Goal: Information Seeking & Learning: Check status

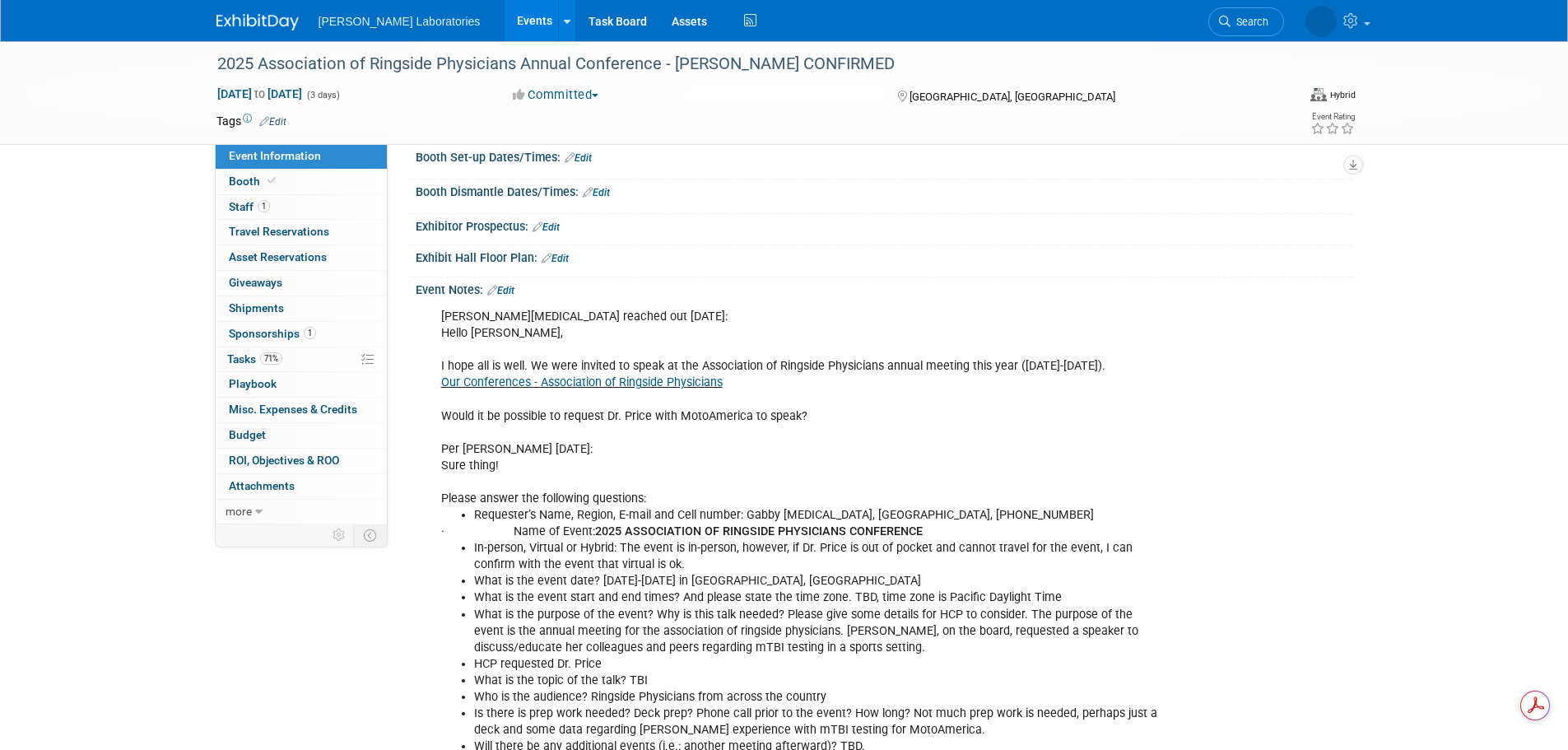
click at [505, 17] on link "Events" at bounding box center [534, 20] width 60 height 41
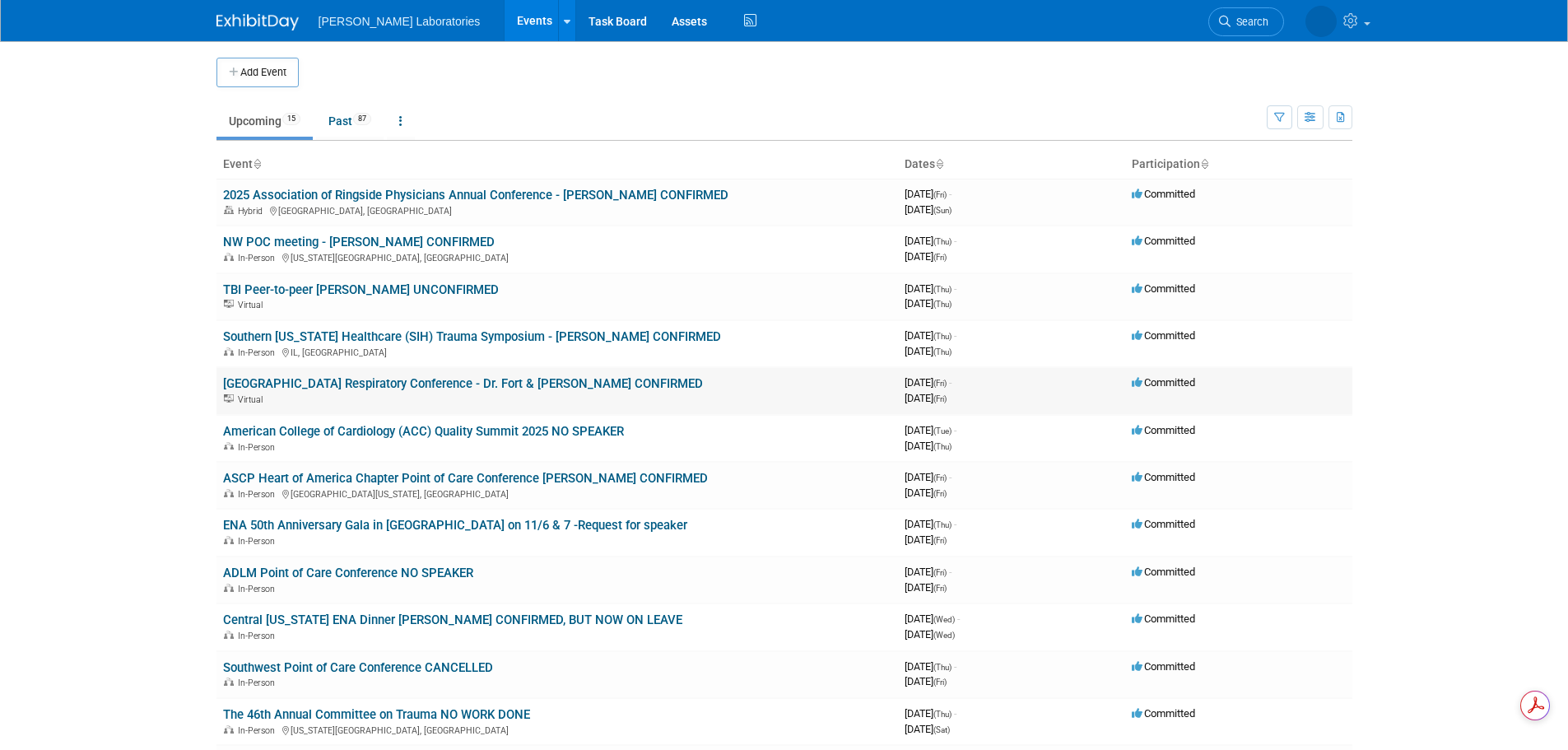
click at [474, 385] on link "[GEOGRAPHIC_DATA] Respiratory Conference - Dr. Fort & [PERSON_NAME] CONFIRMED" at bounding box center [463, 383] width 480 height 15
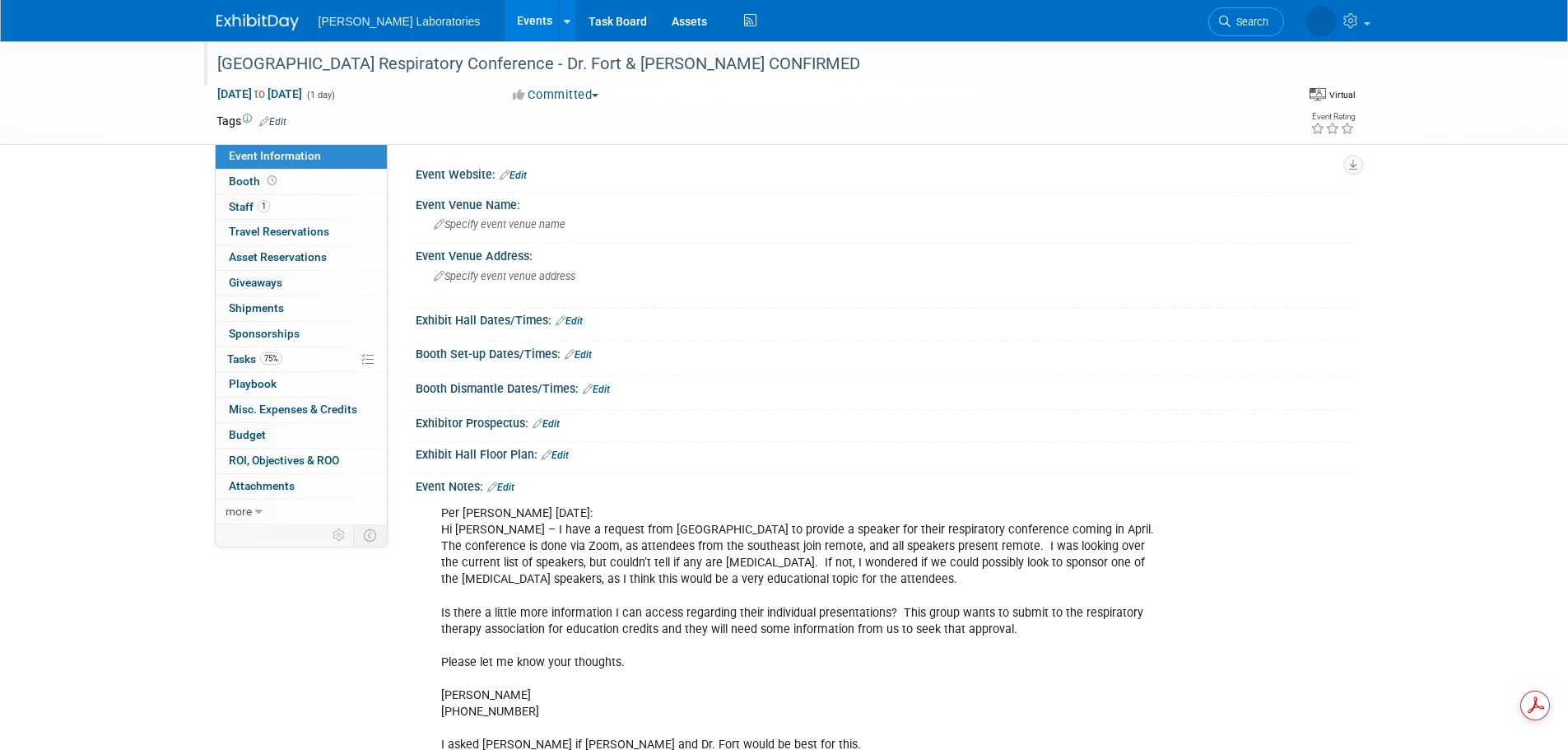
click at [254, 61] on div "[GEOGRAPHIC_DATA] Respiratory Conference - Dr. Fort & [PERSON_NAME] CONFIRMED" at bounding box center [735, 64] width 1048 height 30
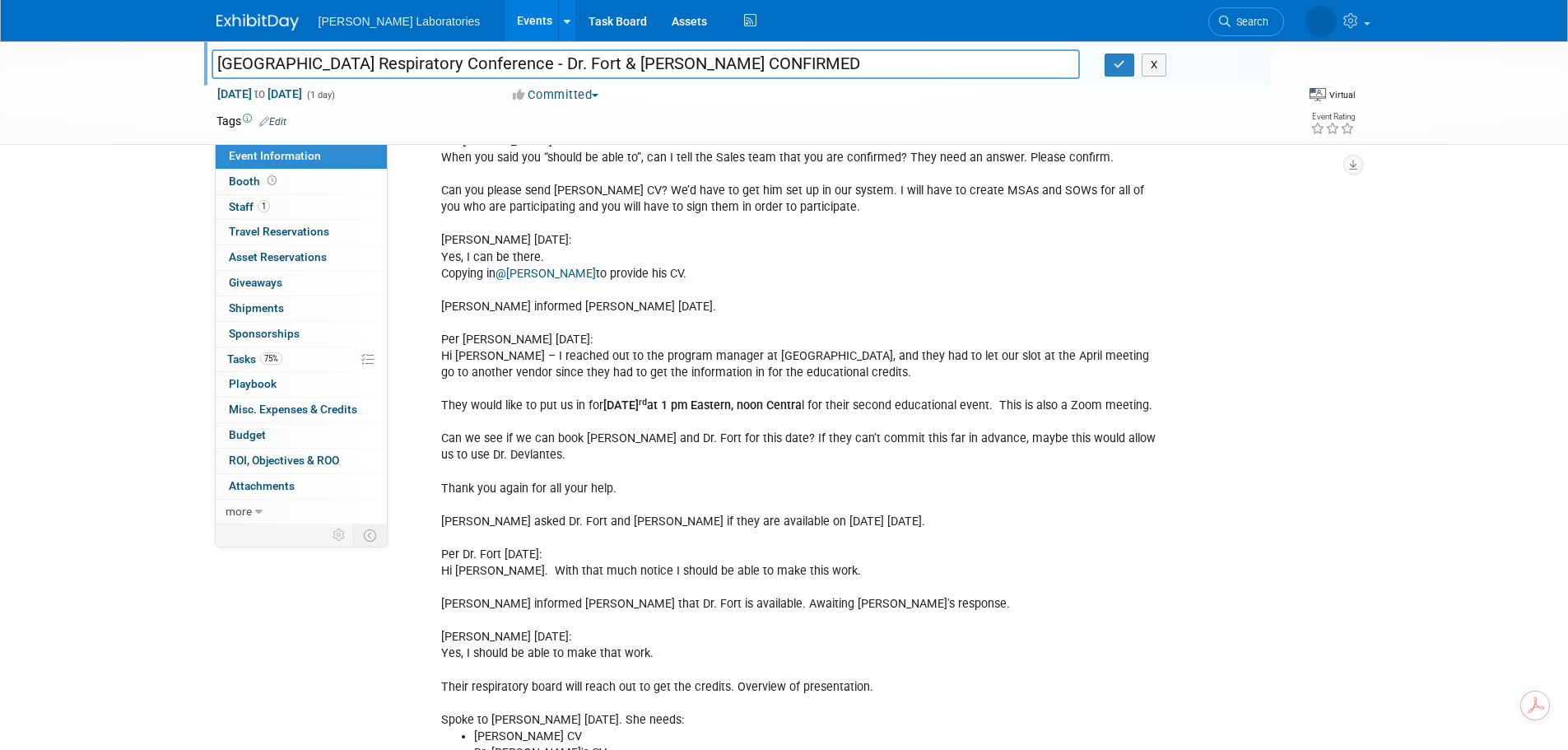
scroll to position [1399, 0]
click at [1159, 63] on button "X" at bounding box center [1154, 65] width 25 height 23
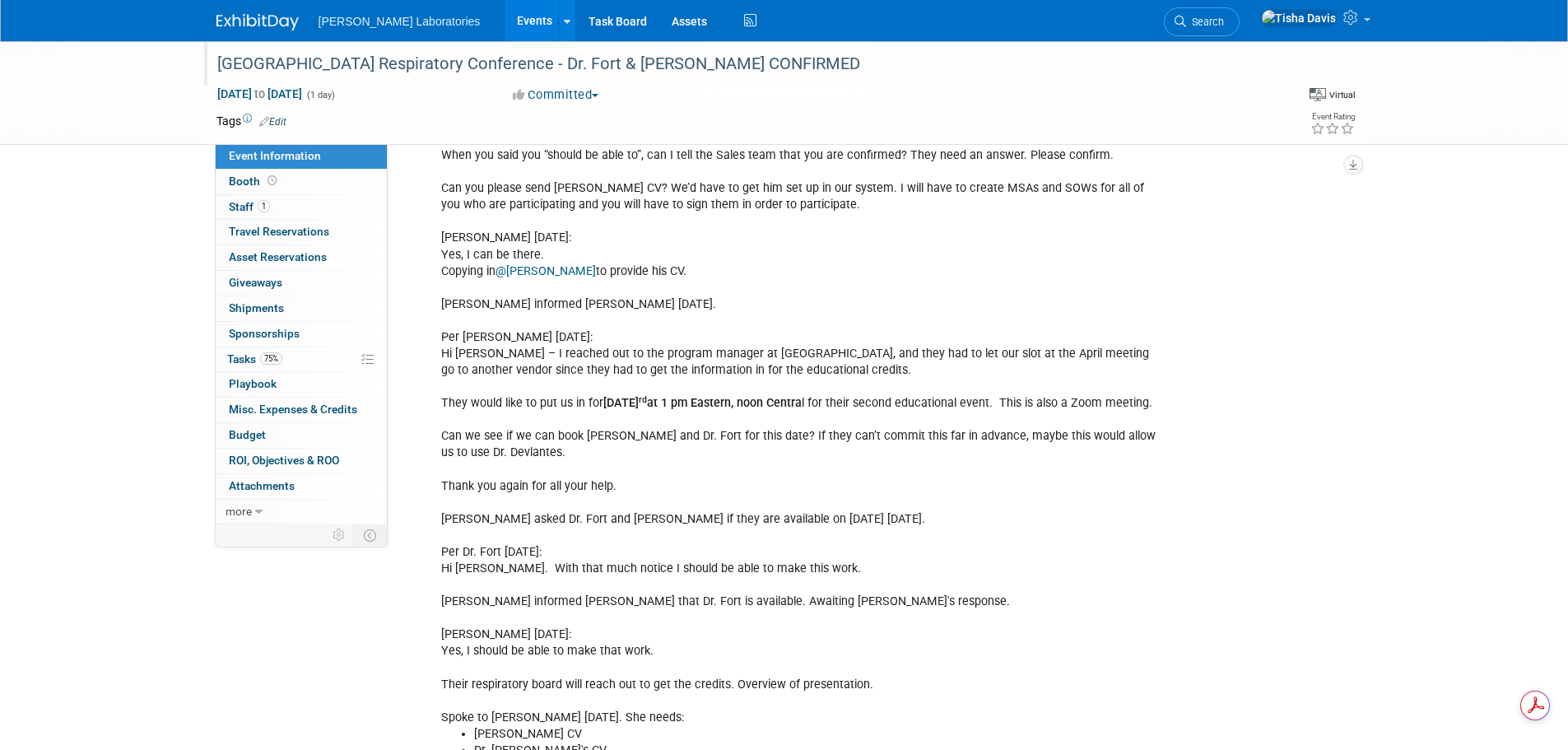
click at [505, 21] on link "Events" at bounding box center [534, 20] width 60 height 41
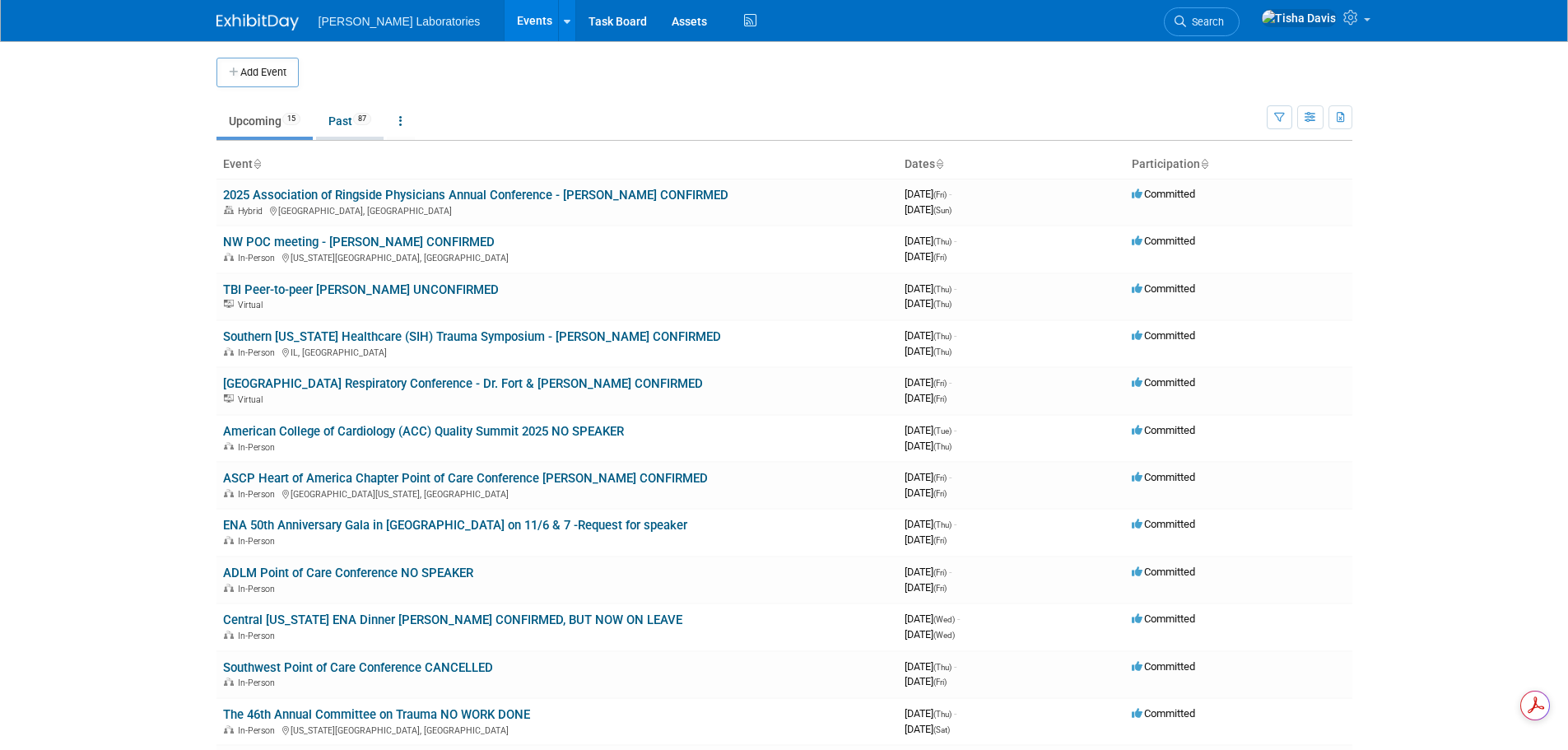
click at [338, 127] on link "Past 87" at bounding box center [349, 121] width 67 height 31
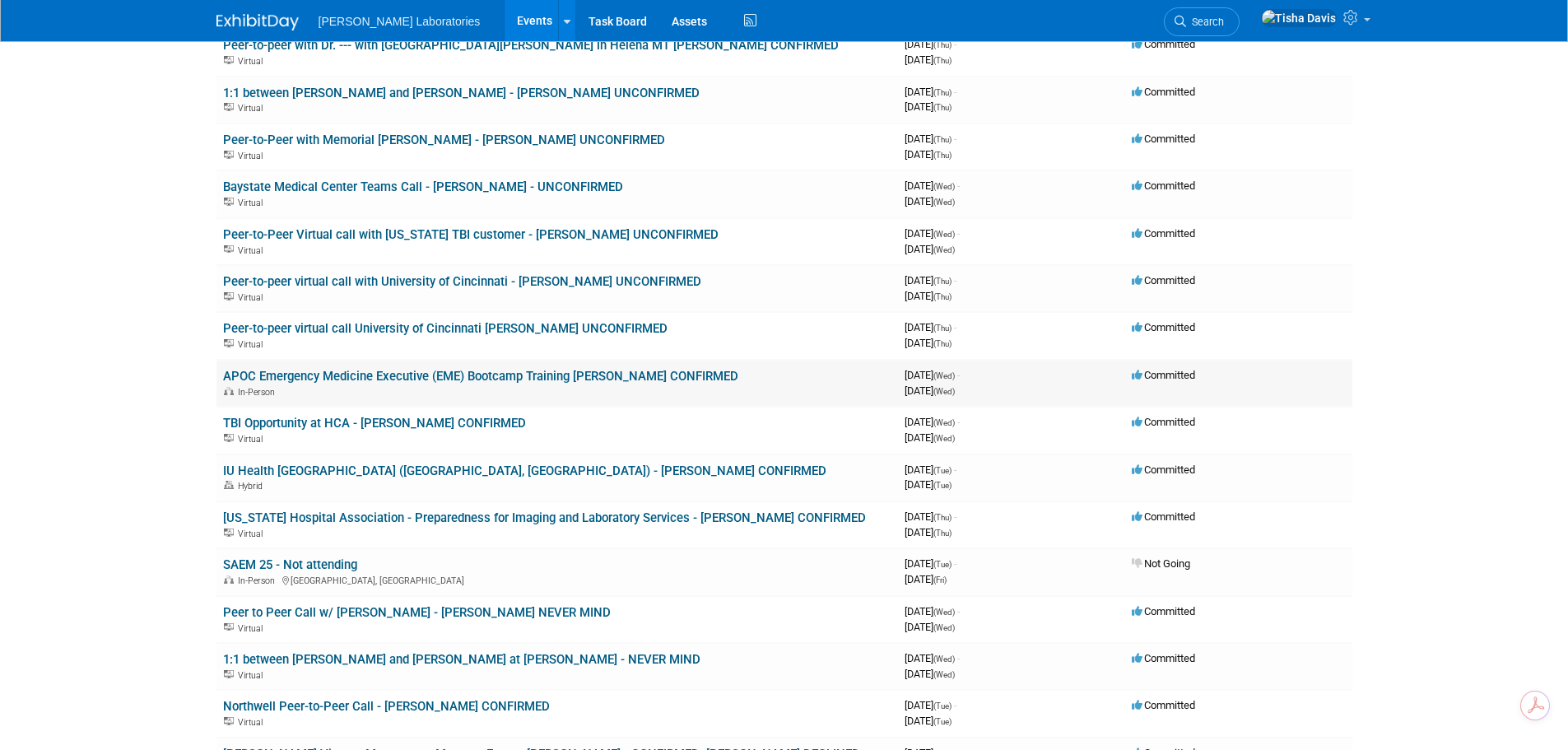
scroll to position [576, 0]
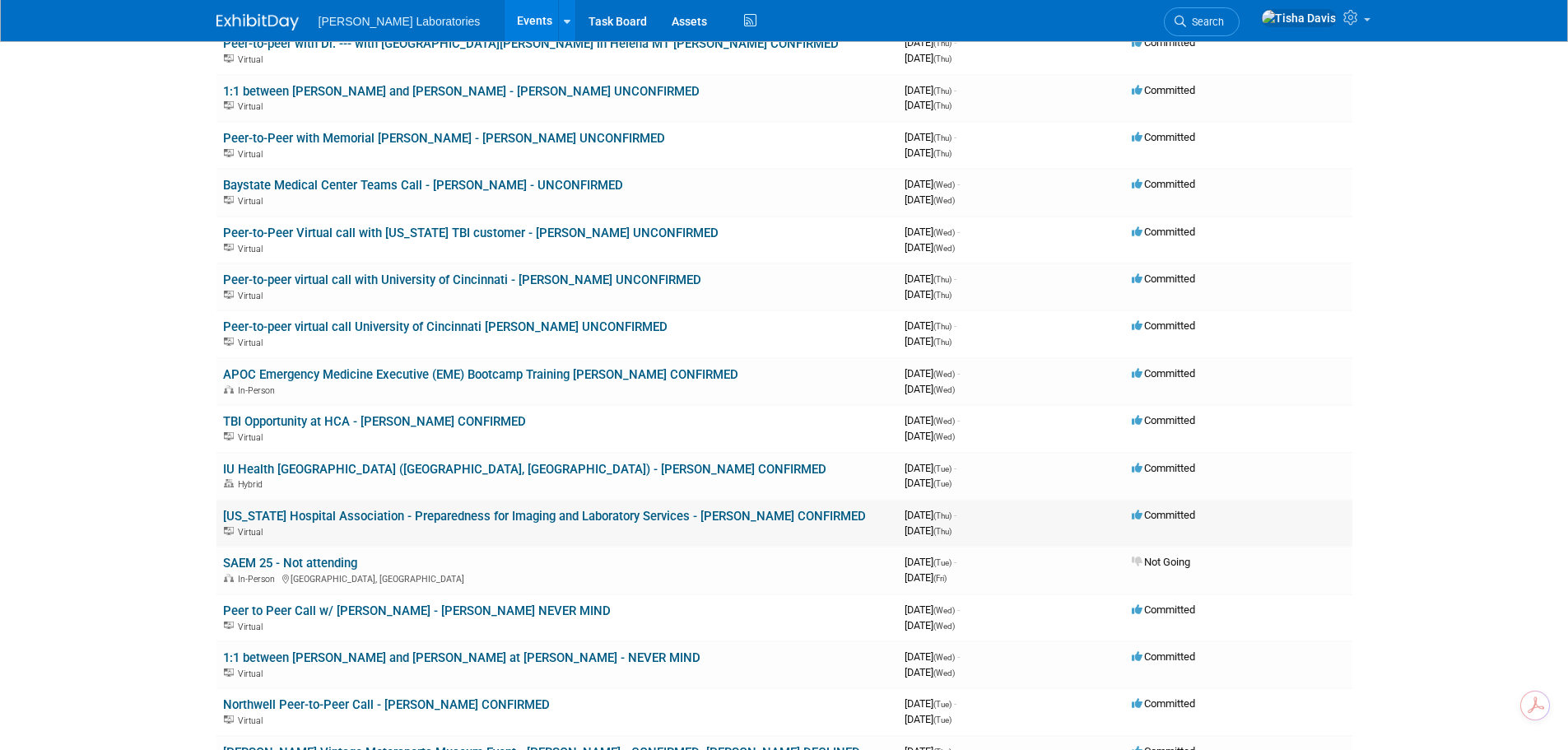
click at [558, 512] on link "[US_STATE] Hospital Association - Preparedness for Imaging and Laboratory Servi…" at bounding box center [544, 516] width 643 height 15
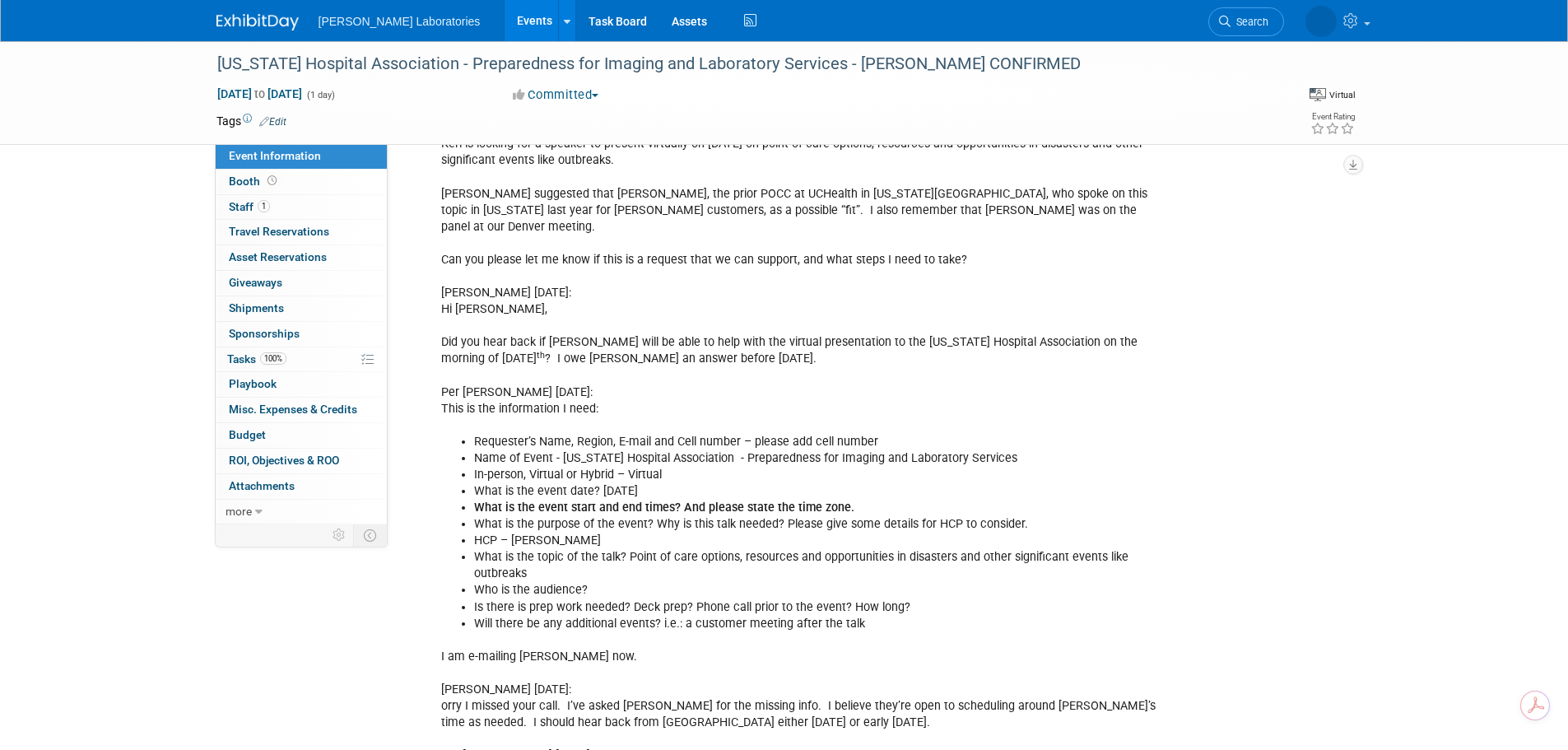
scroll to position [494, 0]
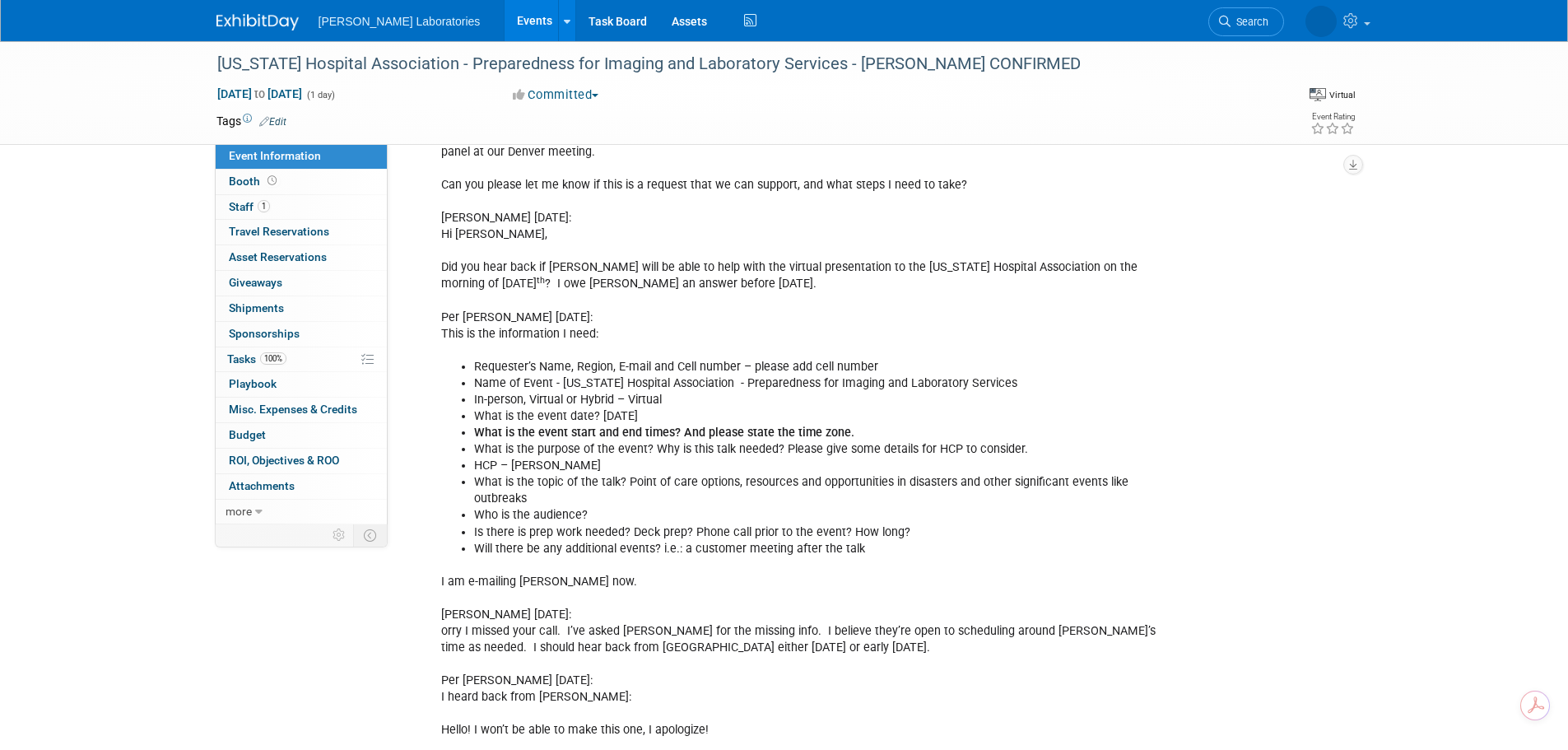
click at [505, 17] on link "Events" at bounding box center [534, 20] width 60 height 41
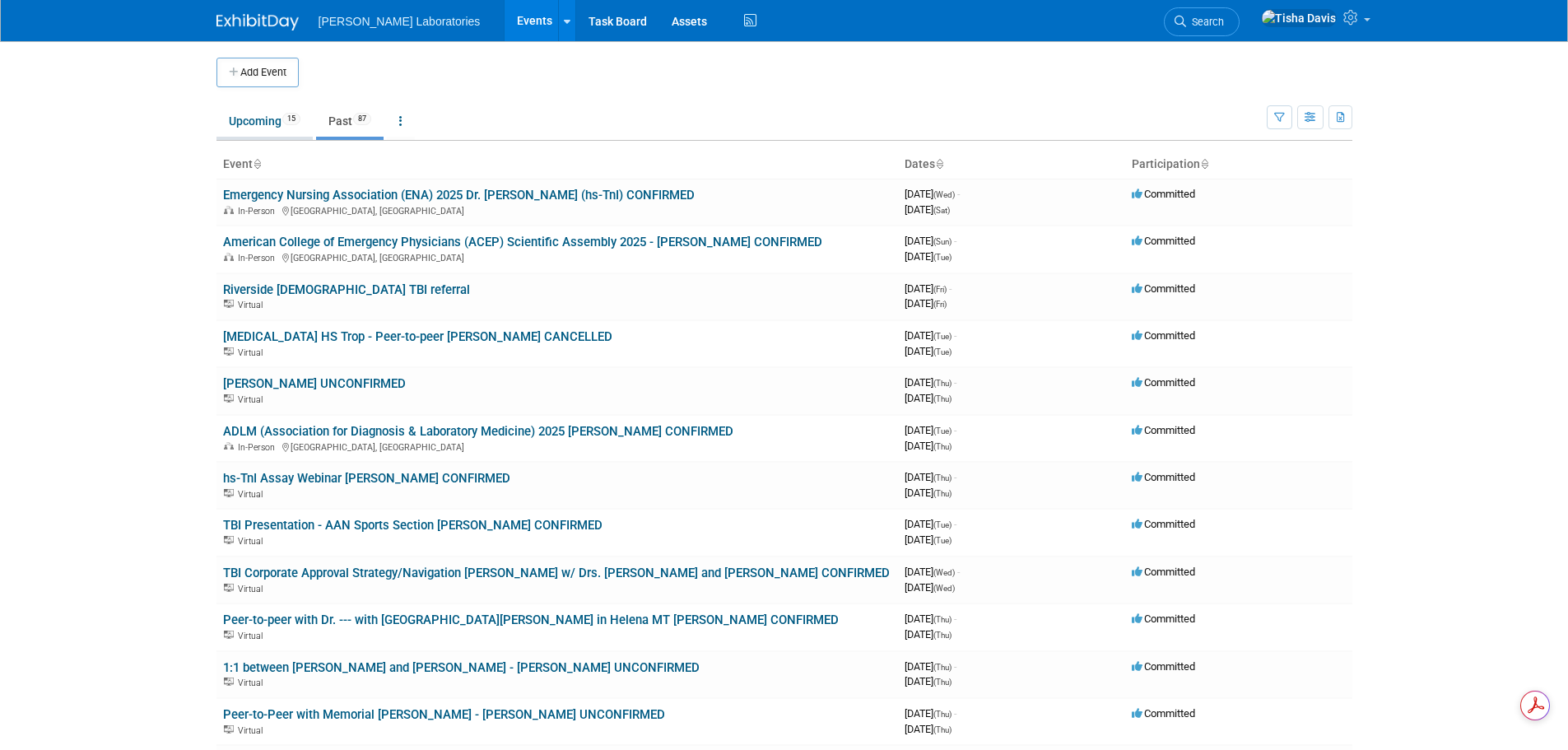
click at [257, 119] on link "Upcoming 15" at bounding box center [265, 121] width 96 height 31
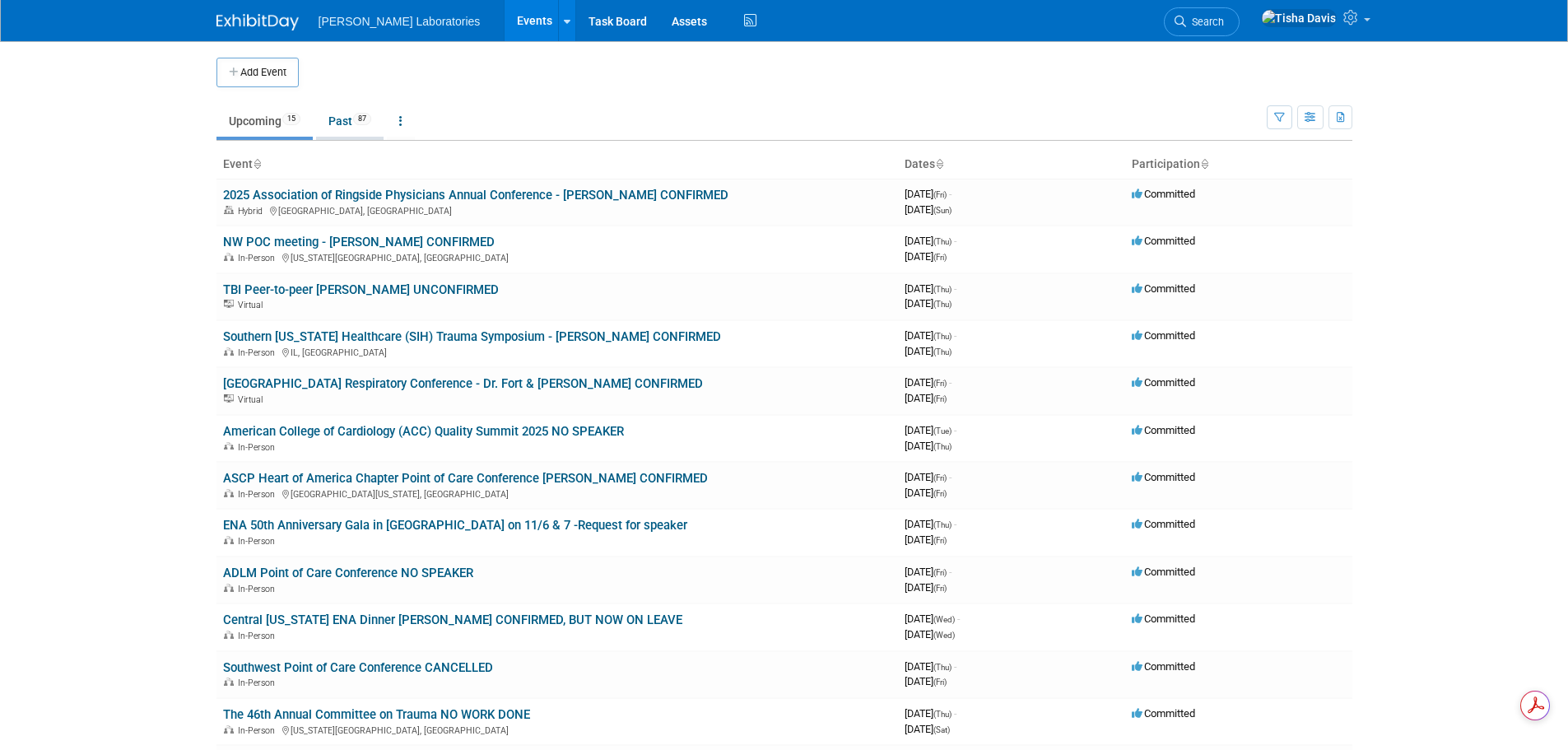
click at [345, 120] on link "Past 87" at bounding box center [349, 121] width 67 height 31
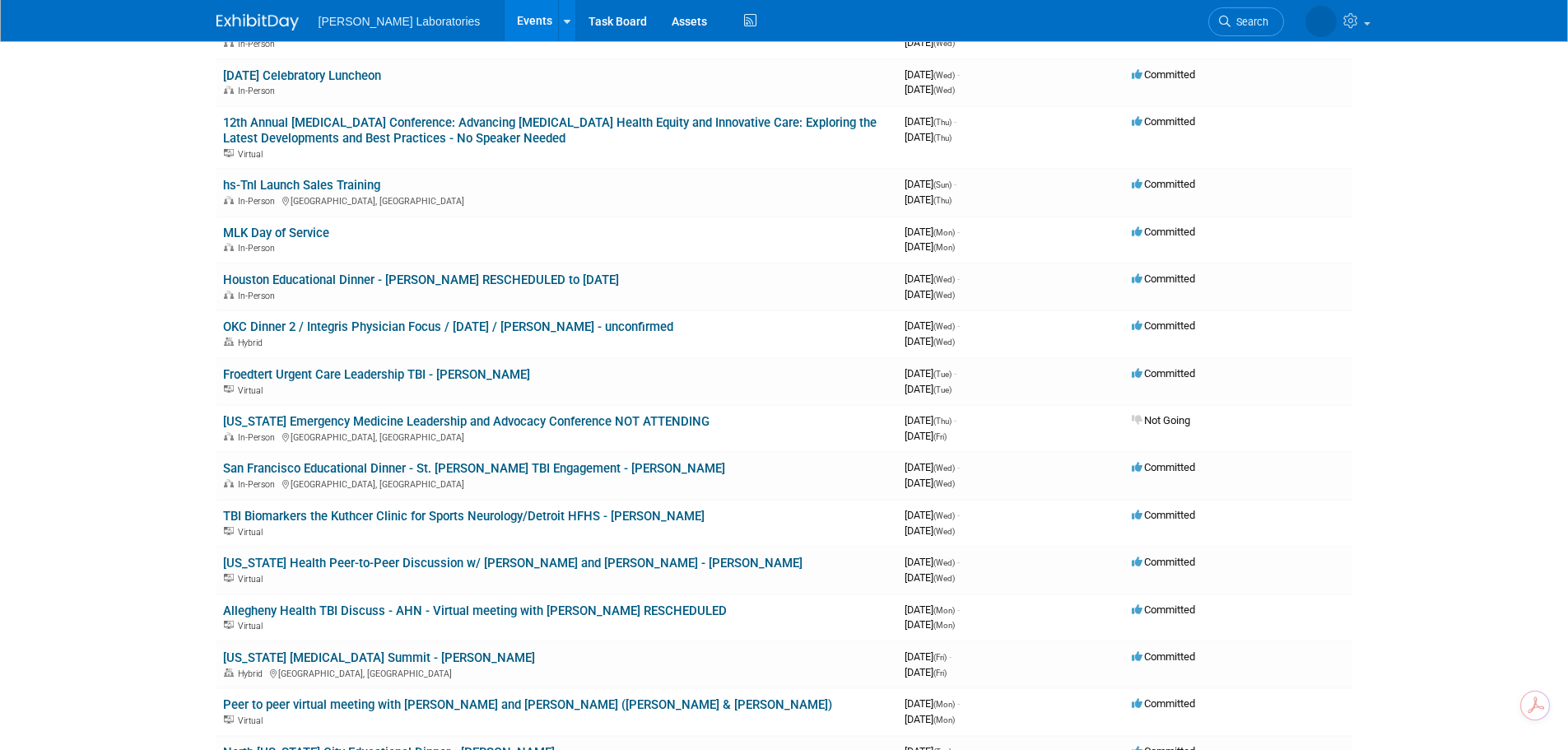
scroll to position [2140, 0]
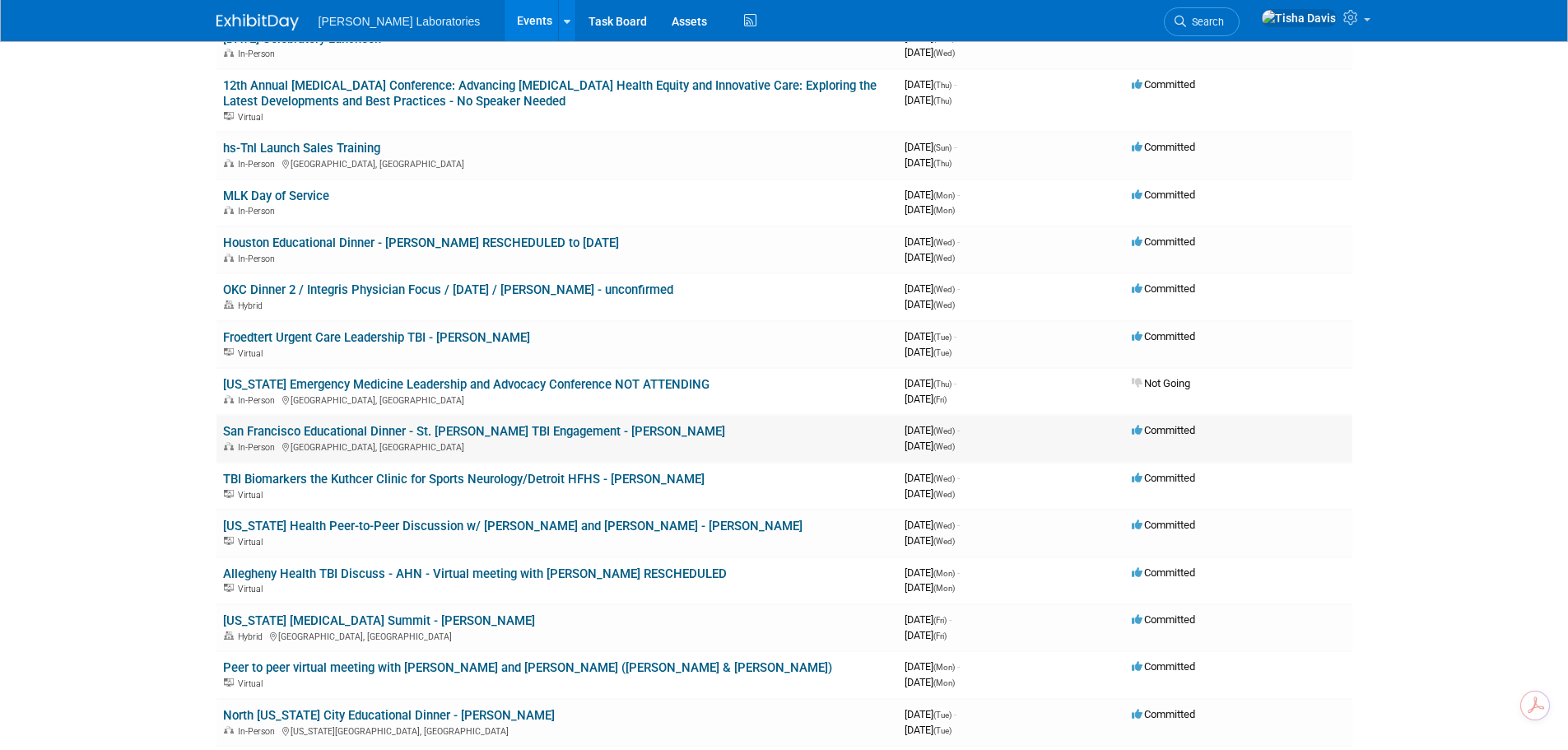
click at [477, 433] on link "San Francisco Educational Dinner - St. [PERSON_NAME] TBI Engagement - [PERSON_N…" at bounding box center [474, 431] width 502 height 15
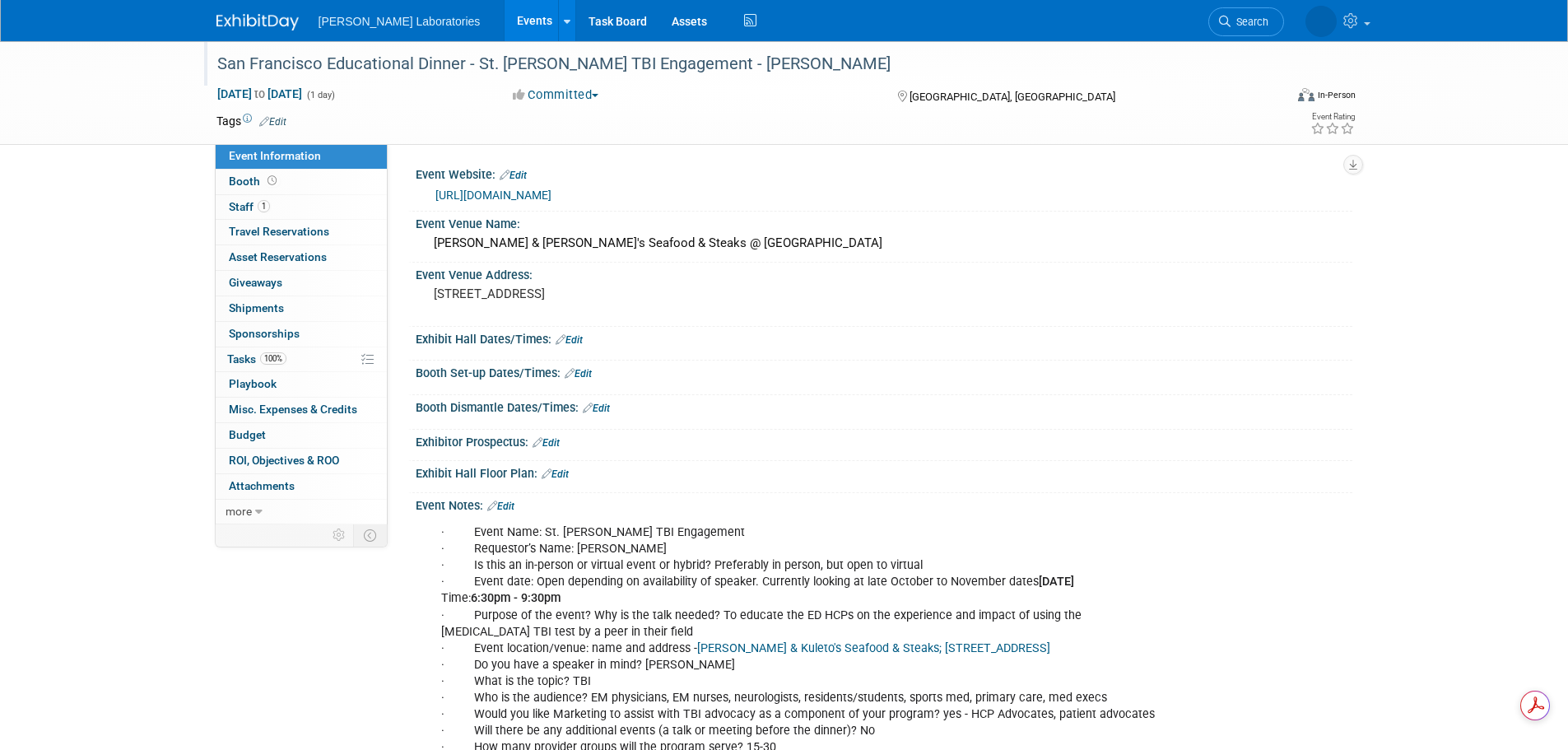
click at [330, 61] on div "San Francisco Educational Dinner - St. [PERSON_NAME] TBI Engagement - [PERSON_N…" at bounding box center [735, 64] width 1048 height 30
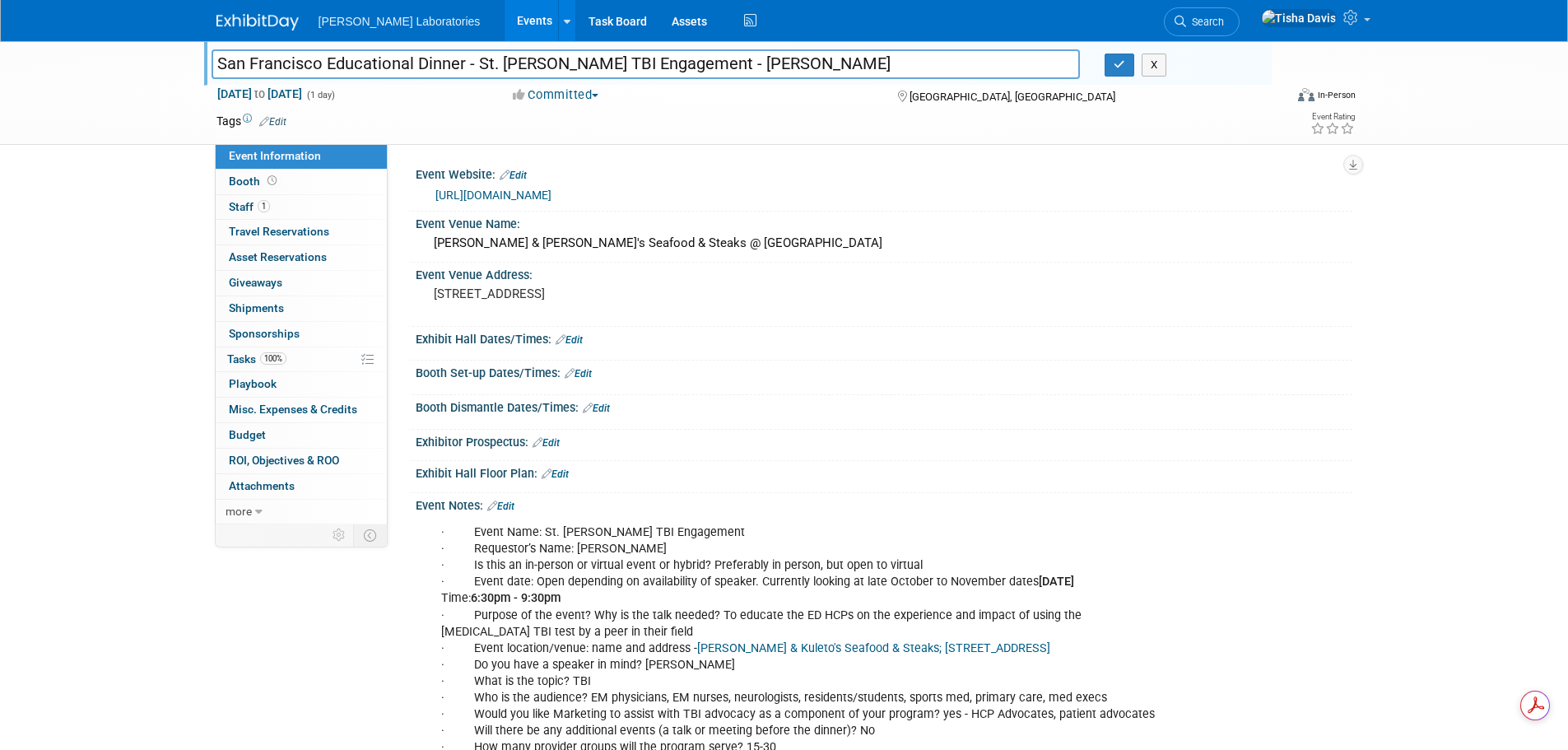
drag, startPoint x: 220, startPoint y: 62, endPoint x: 704, endPoint y: 73, distance: 484.1
click at [704, 73] on input "San Francisco Educational Dinner - St. [PERSON_NAME] TBI Engagement - [PERSON_N…" at bounding box center [646, 63] width 869 height 29
